Goal: Check status

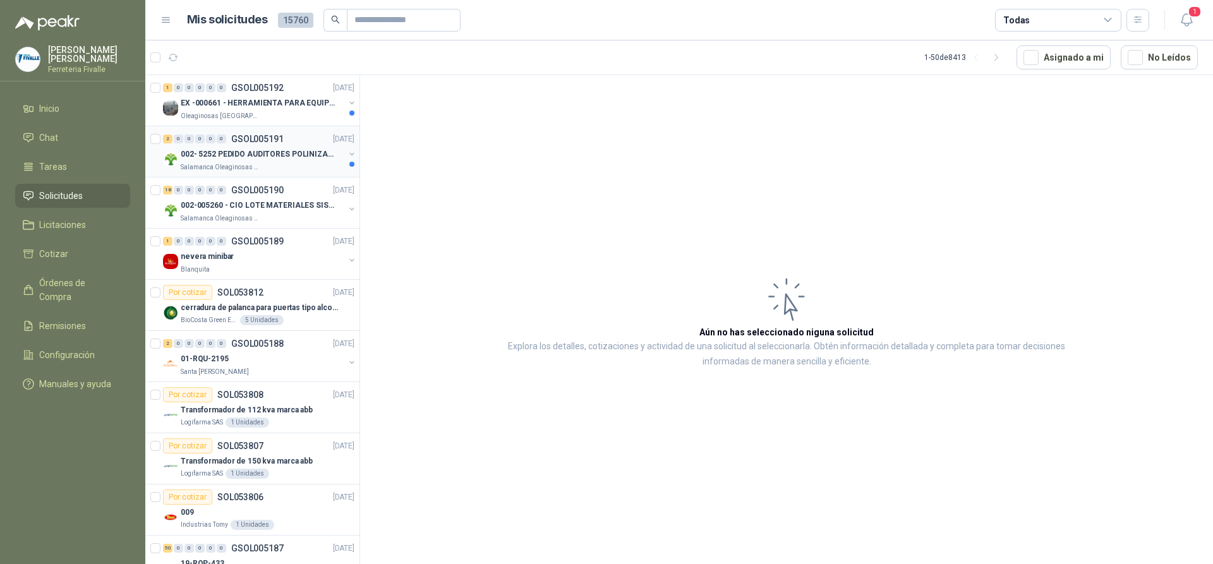
click at [305, 163] on div "Salamanca Oleaginosas SAS" at bounding box center [263, 167] width 164 height 10
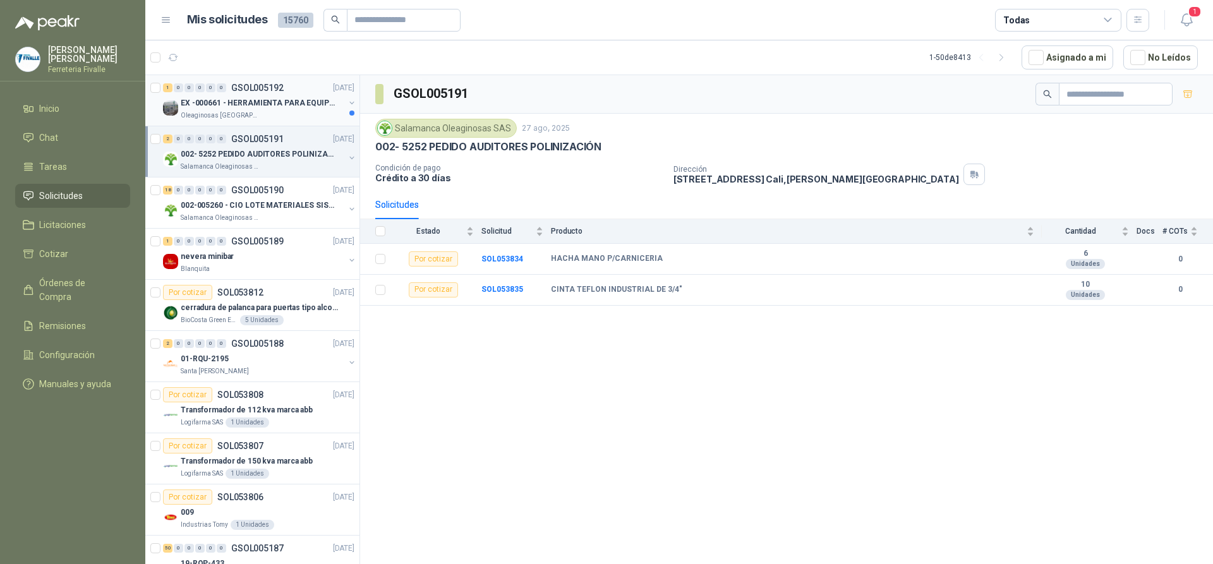
click at [307, 105] on p "EX -000661 - HERRAMIENTA PARA EQUIPO MECANICO PLAN" at bounding box center [259, 103] width 157 height 12
